Goal: Navigation & Orientation: Understand site structure

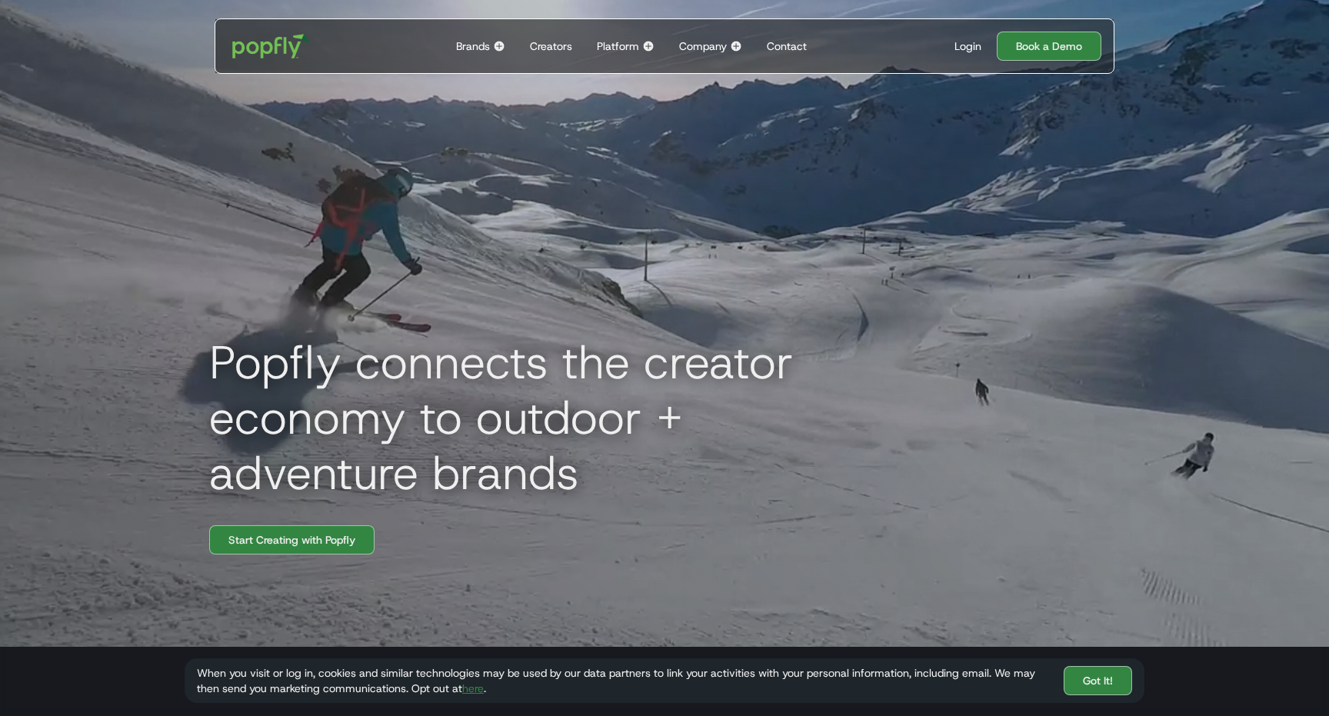
scroll to position [62, 0]
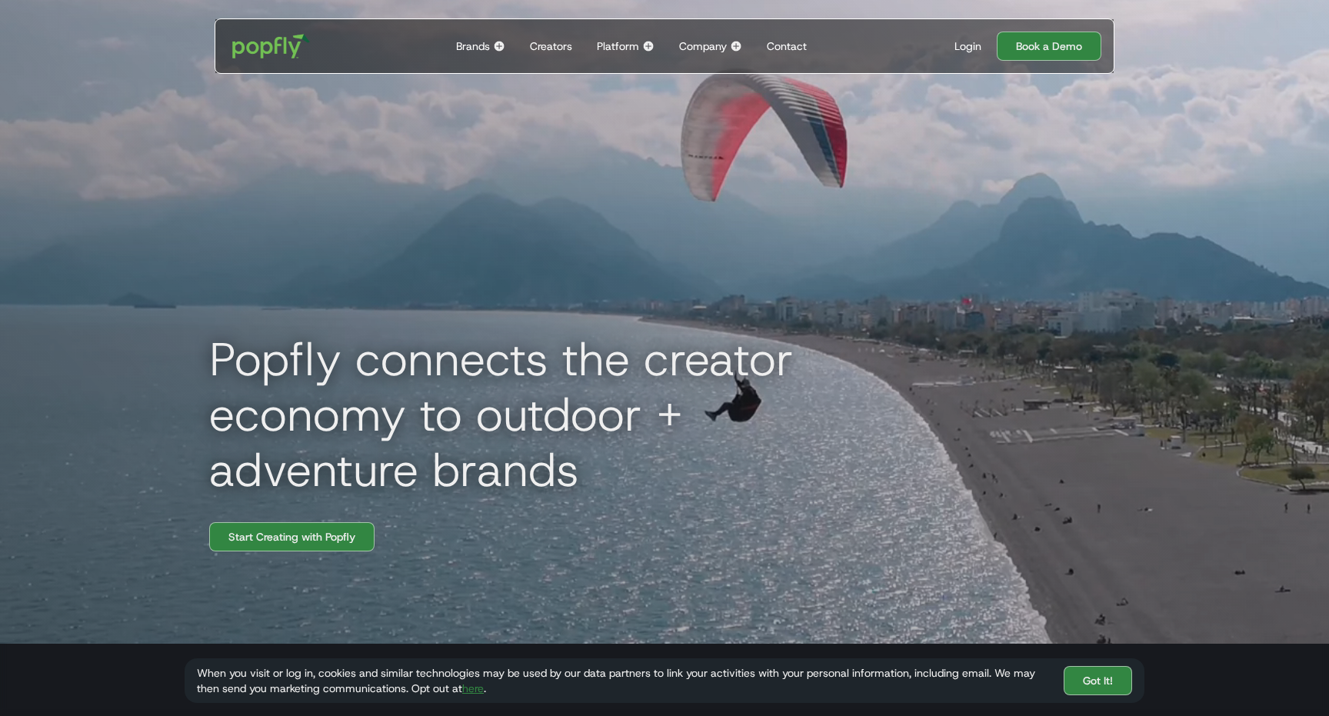
click at [501, 42] on img at bounding box center [499, 46] width 12 height 12
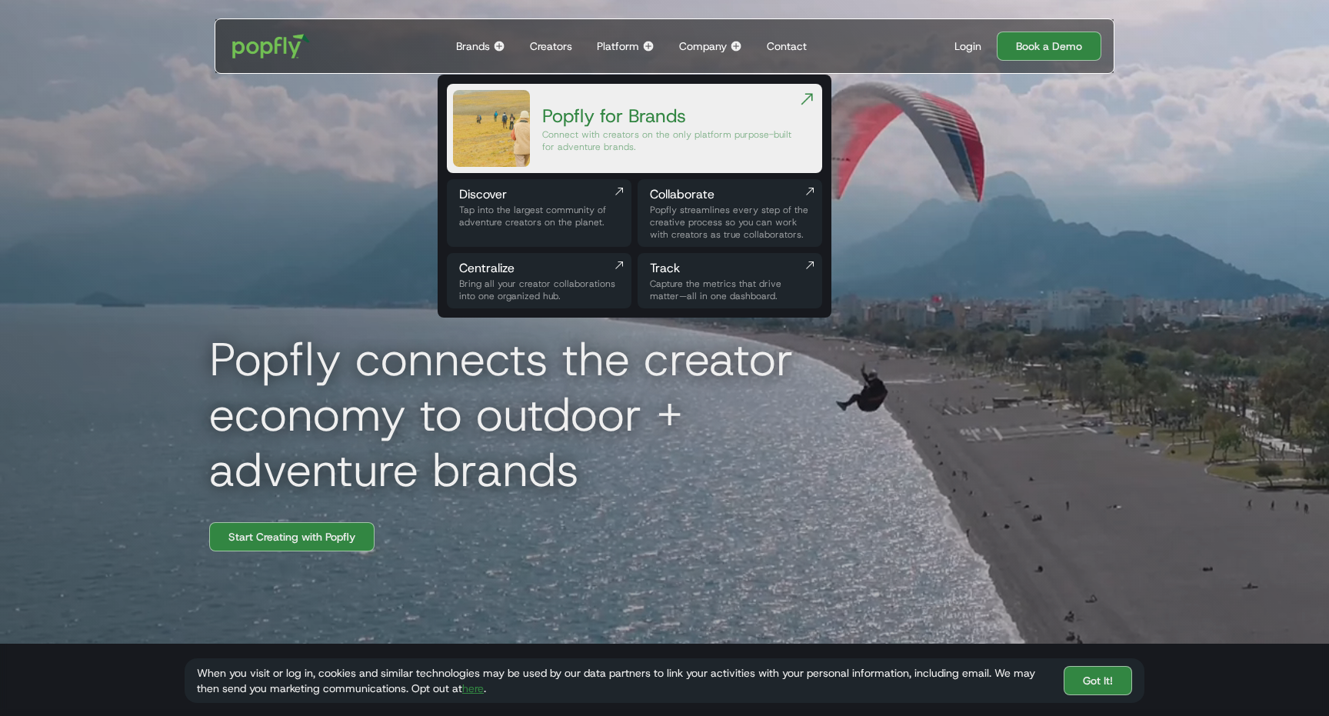
click at [554, 52] on div "Creators" at bounding box center [551, 45] width 42 height 15
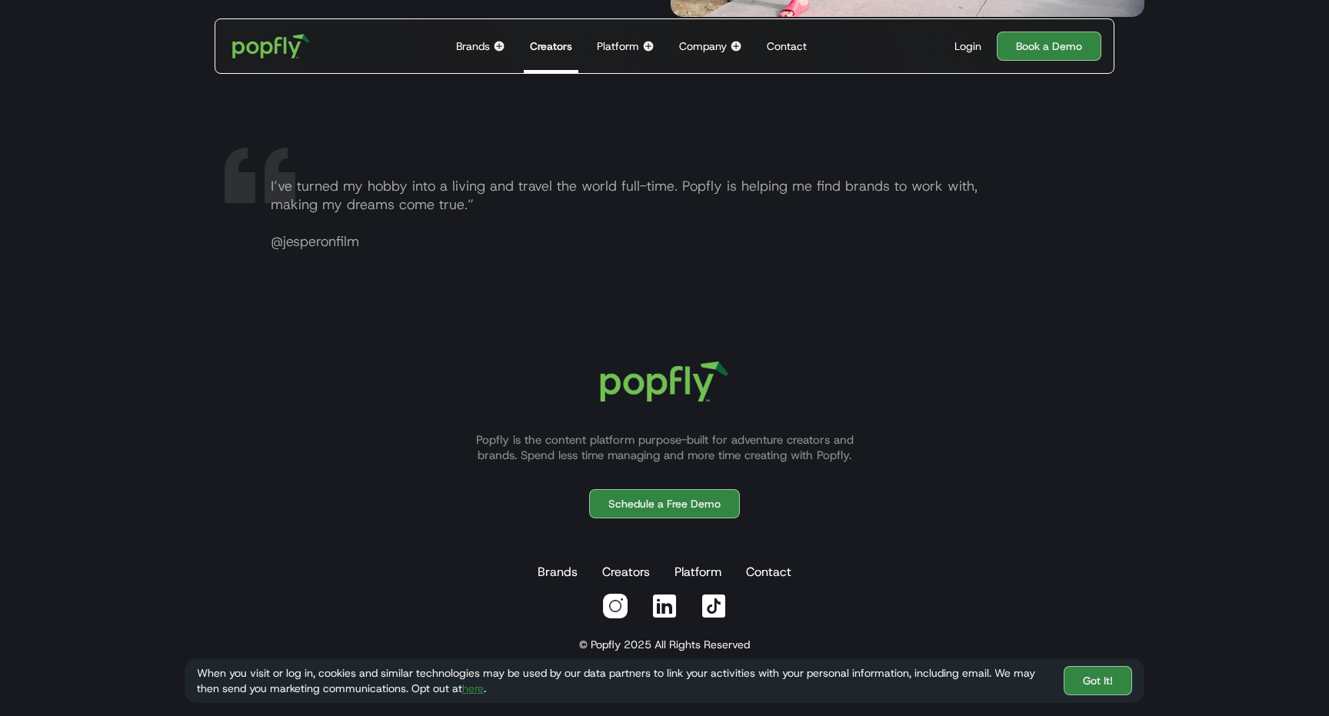
scroll to position [3016, 0]
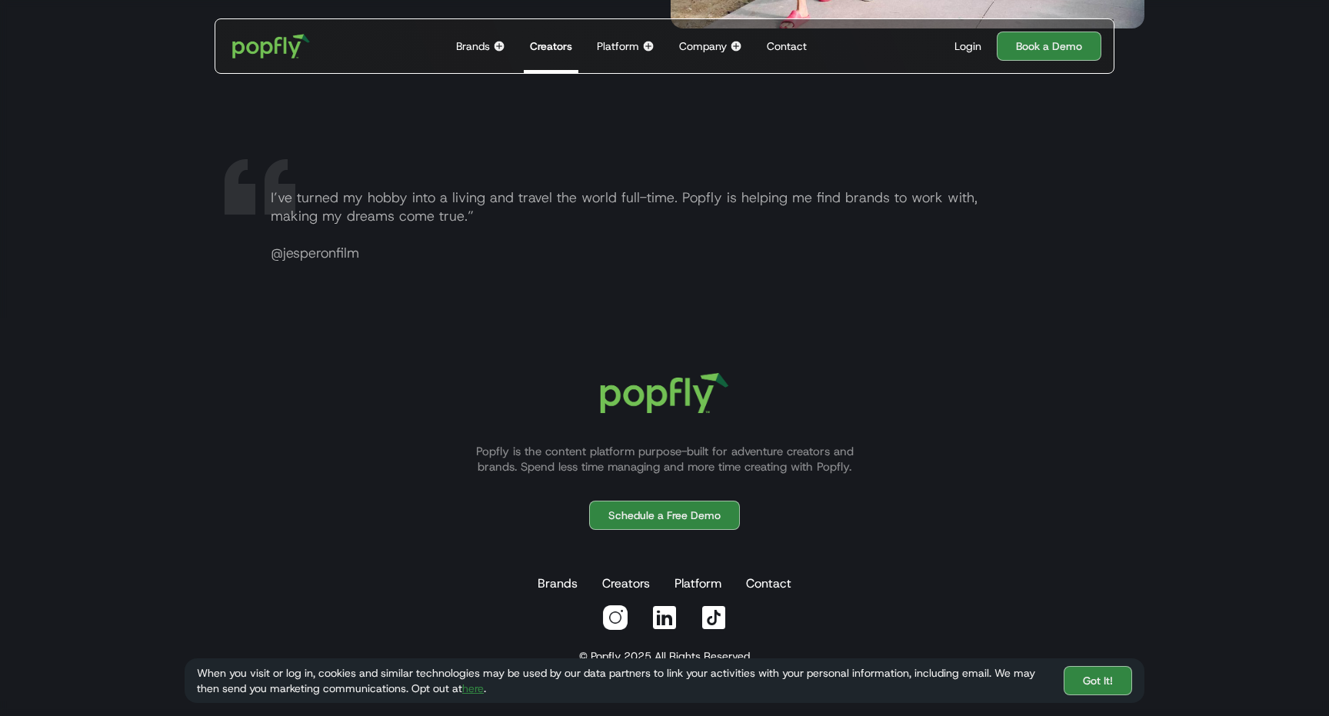
click at [641, 45] on div "Platform Back to main menu The Popfly Platform Connect with creators on the onl…" at bounding box center [626, 46] width 70 height 54
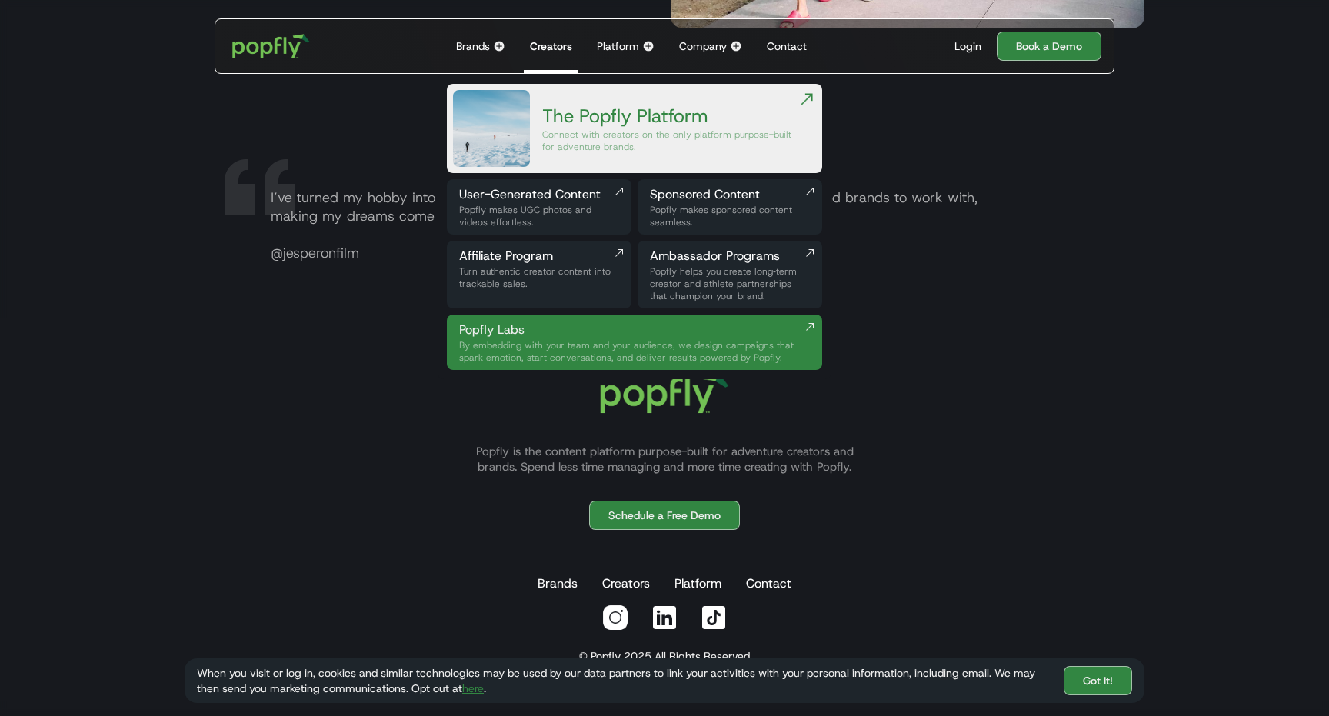
click at [650, 52] on div "Platform Back to main menu The Popfly Platform Connect with creators on the onl…" at bounding box center [626, 46] width 70 height 54
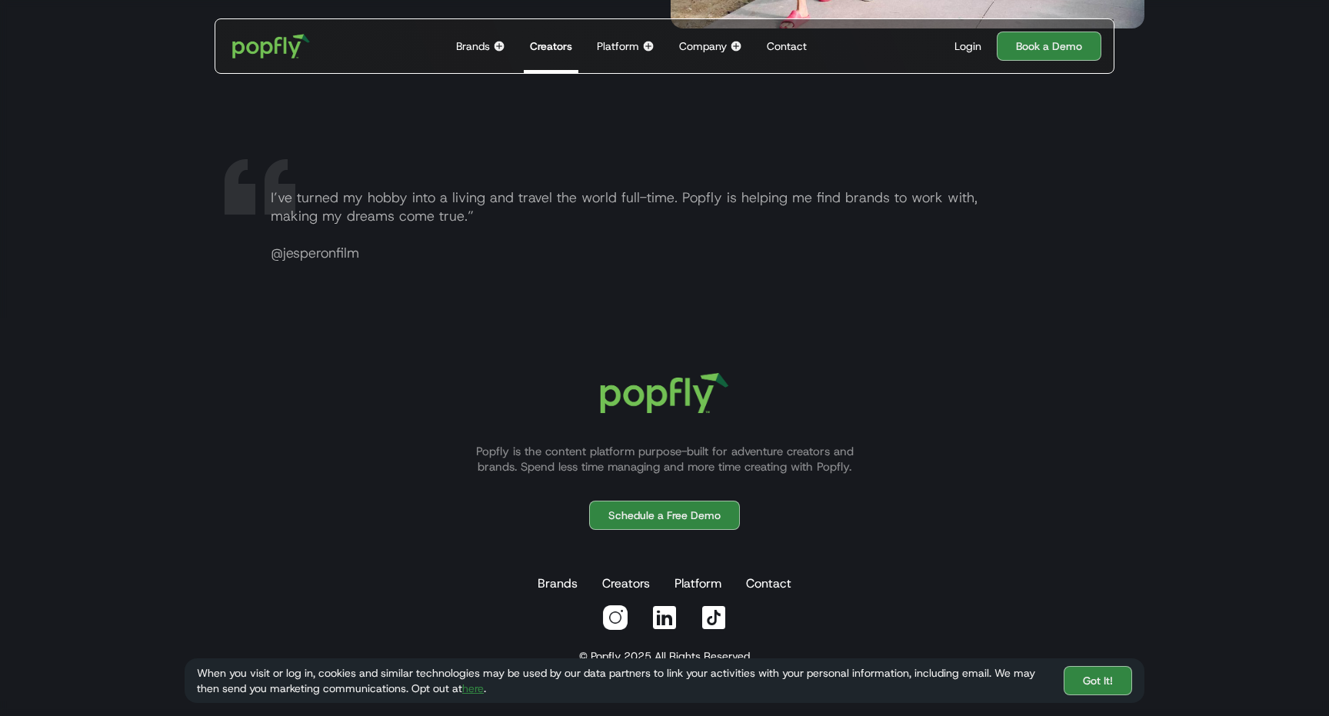
click at [721, 45] on div "Company" at bounding box center [703, 45] width 48 height 15
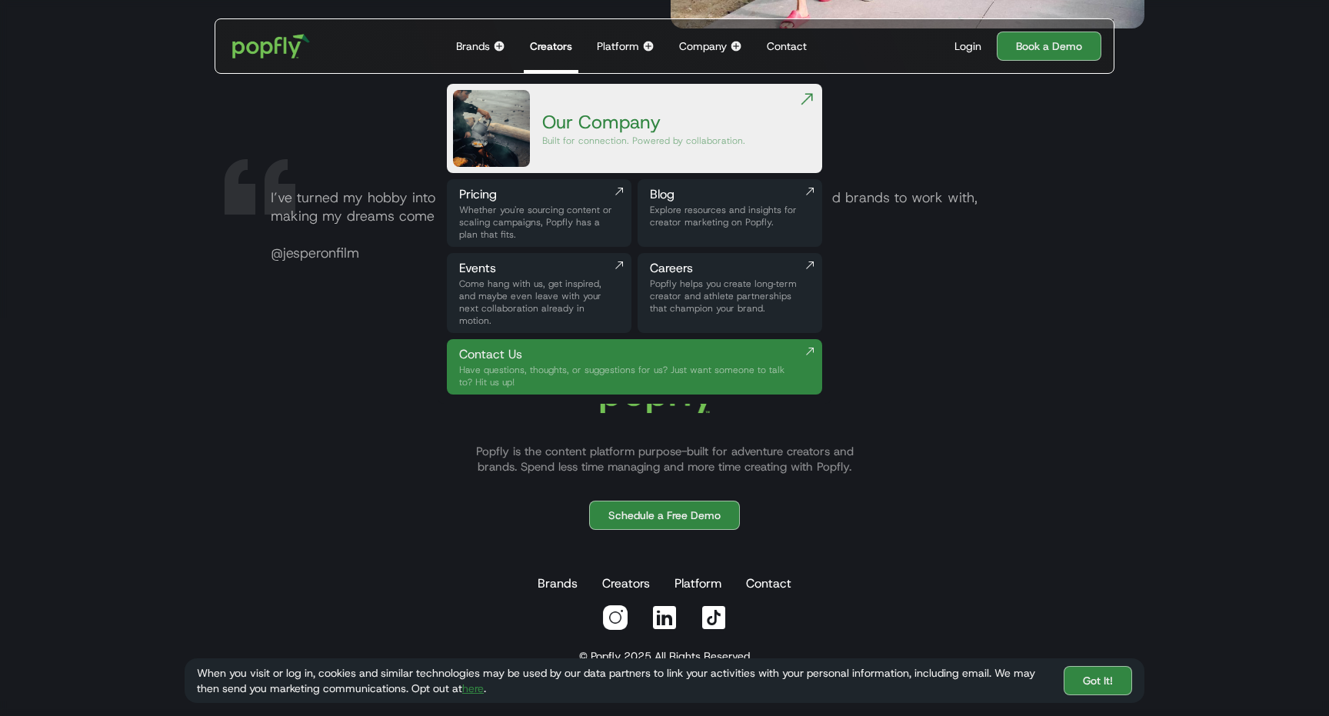
click at [730, 45] on img at bounding box center [736, 46] width 12 height 12
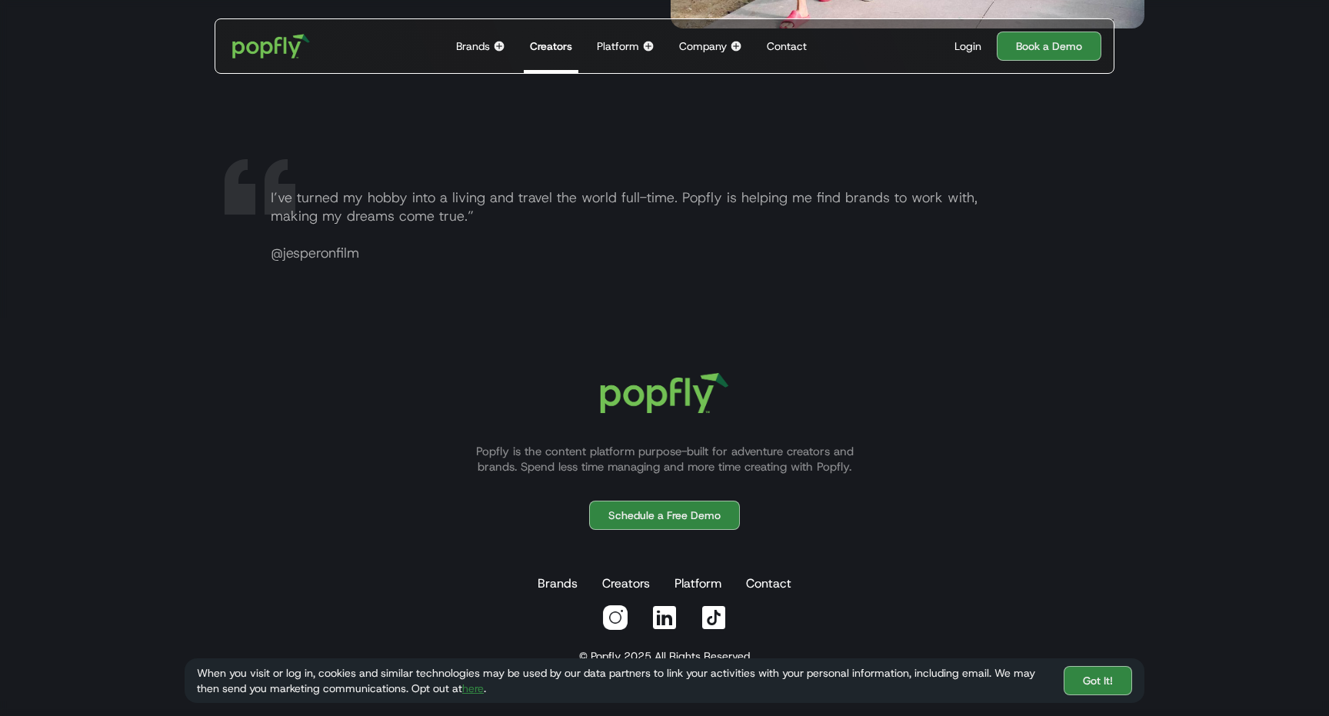
click at [730, 45] on img at bounding box center [736, 46] width 12 height 12
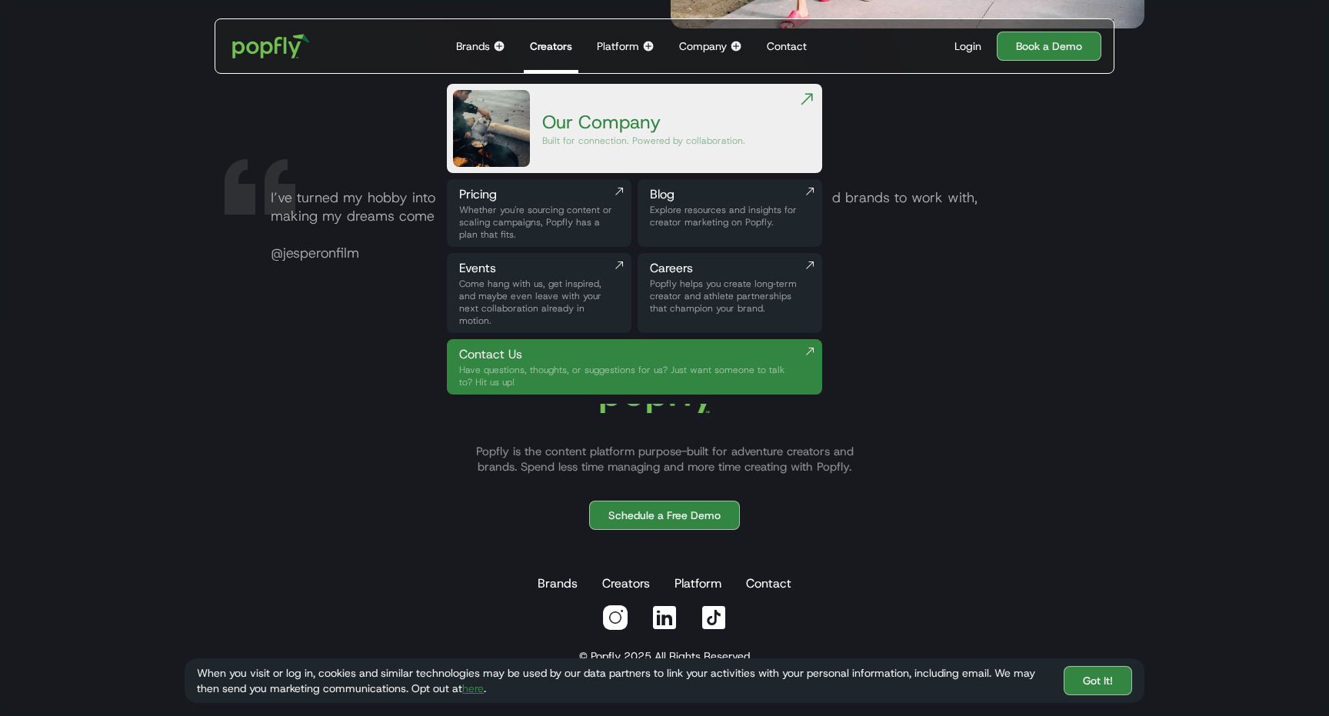
click at [731, 45] on img at bounding box center [736, 46] width 12 height 12
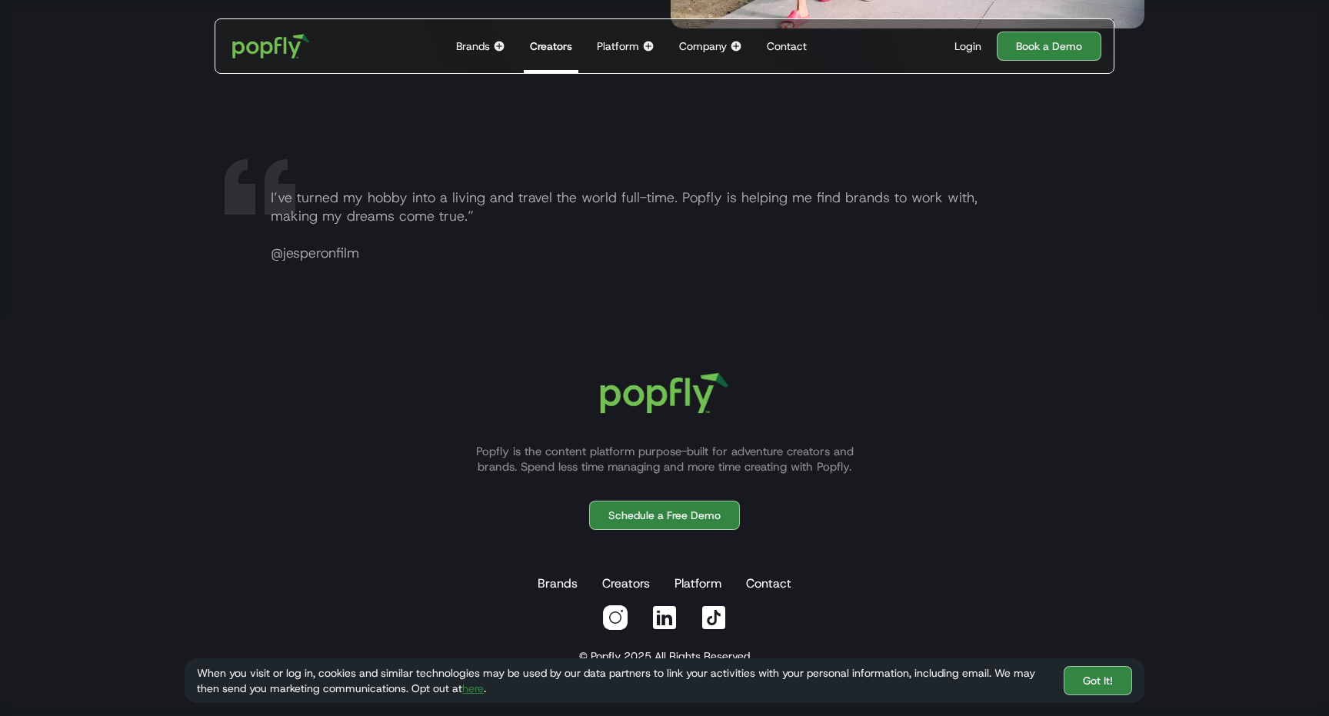
click at [739, 46] on img at bounding box center [736, 46] width 12 height 12
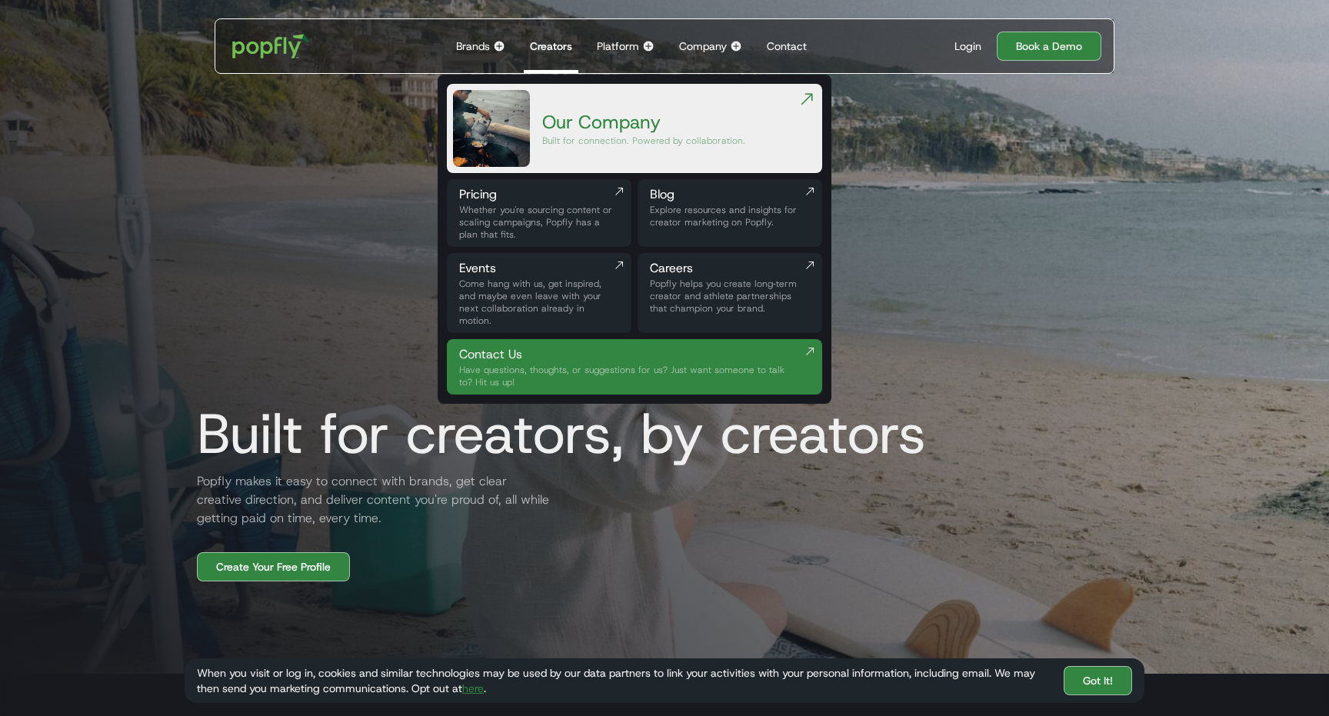
scroll to position [0, 0]
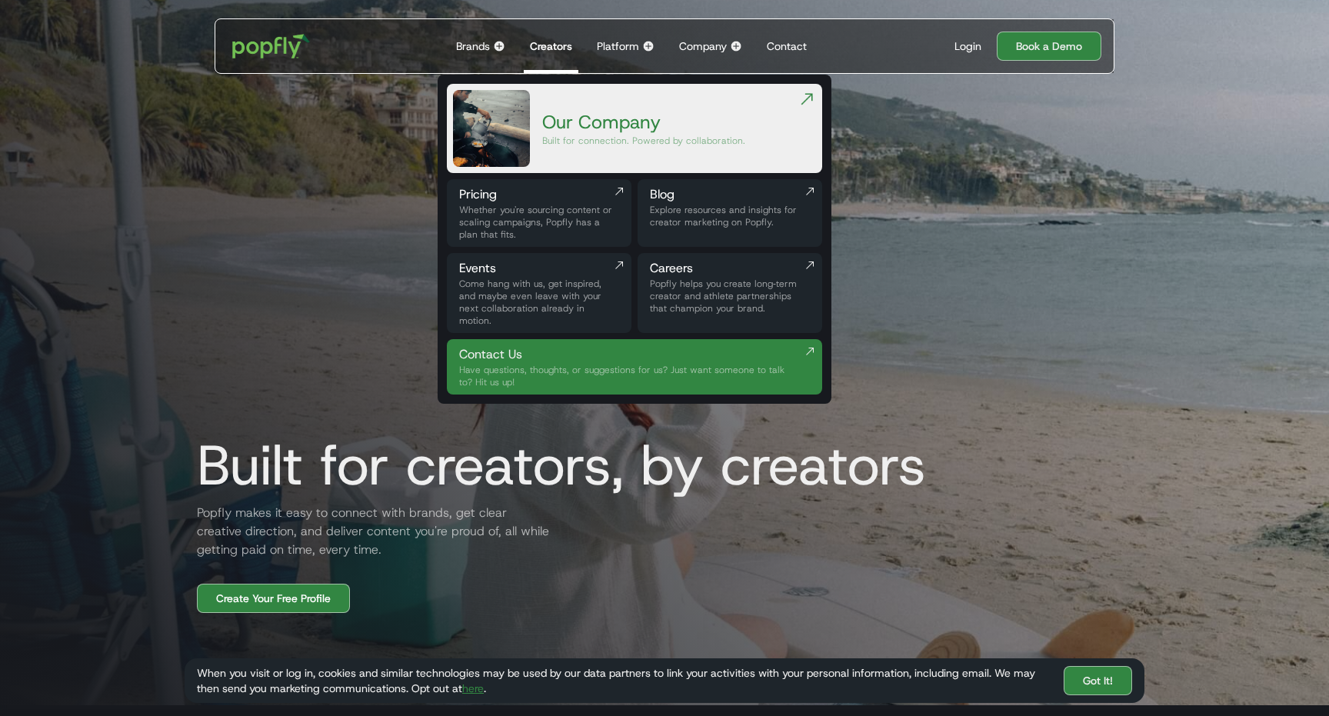
click at [618, 140] on div "Built for connection. Powered by collaboration." at bounding box center [643, 141] width 203 height 12
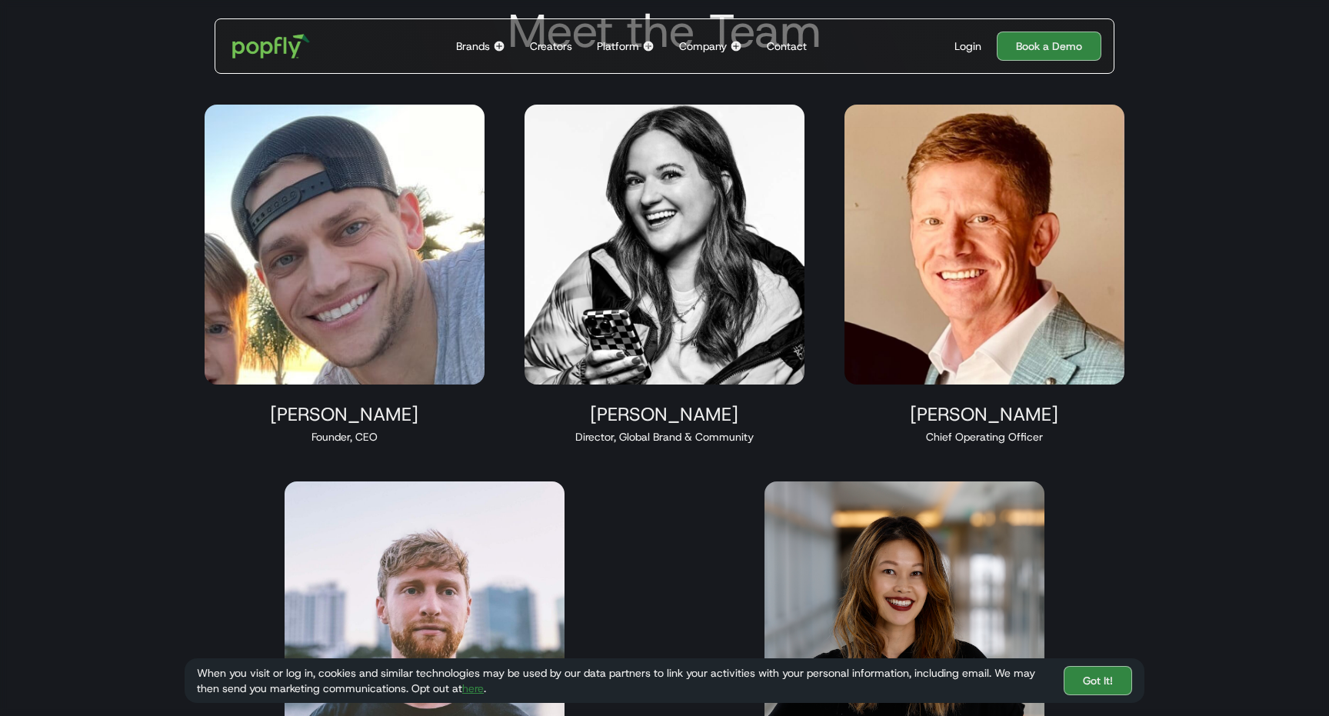
scroll to position [1388, 0]
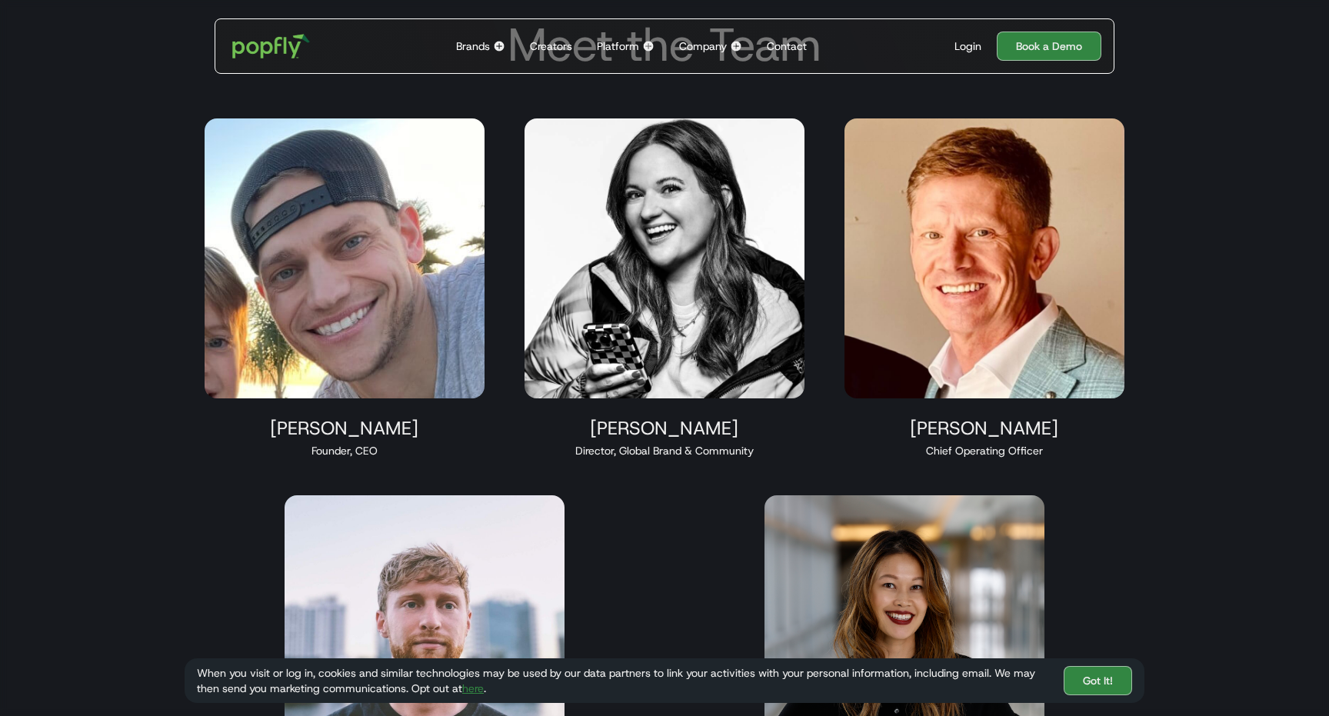
click at [520, 225] on div "[PERSON_NAME] Director, Global Brand & Community" at bounding box center [664, 288] width 317 height 377
drag, startPoint x: 280, startPoint y: 428, endPoint x: 441, endPoint y: 425, distance: 160.8
click at [441, 425] on div "[PERSON_NAME]" at bounding box center [345, 428] width 280 height 23
click at [0, 0] on section "Meet the Team [PERSON_NAME] Founder, CEO [PERSON_NAME] Director, Global Brand &…" at bounding box center [664, 439] width 1329 height 949
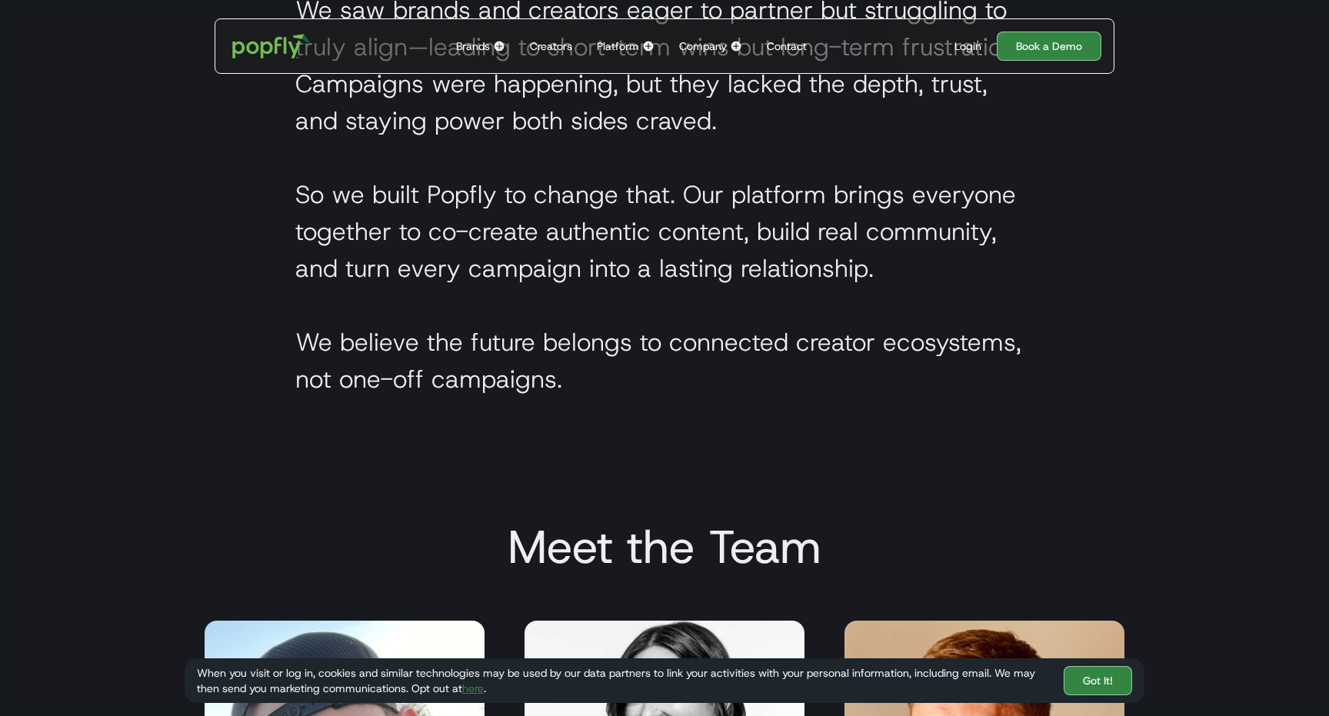
scroll to position [373, 0]
